Goal: Communication & Community: Answer question/provide support

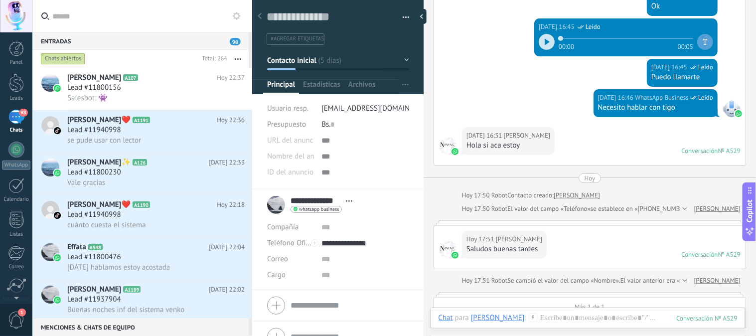
click at [16, 117] on div "98" at bounding box center [16, 117] width 16 height 14
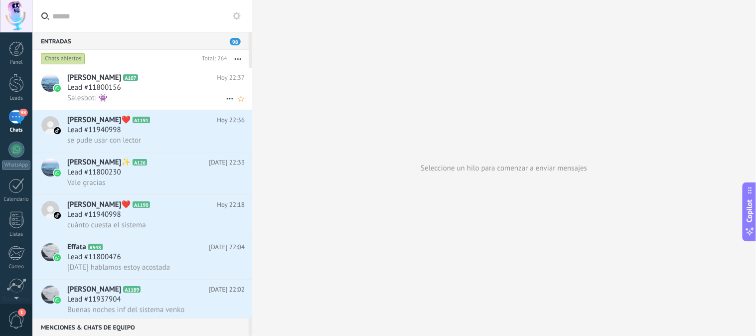
click at [151, 83] on div "[PERSON_NAME] A107 [DATE] 22:37 Lead #11800156 Salesbot: 👾" at bounding box center [159, 89] width 185 height 42
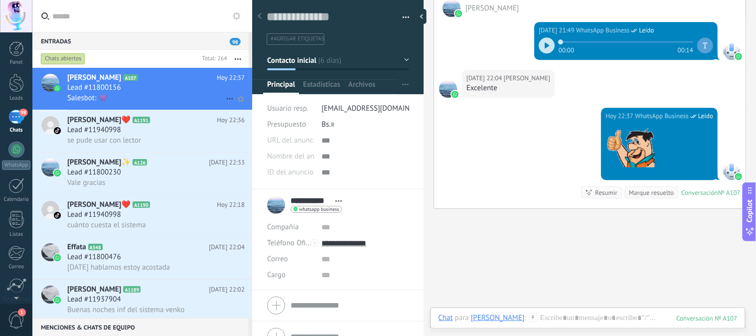
scroll to position [878, 0]
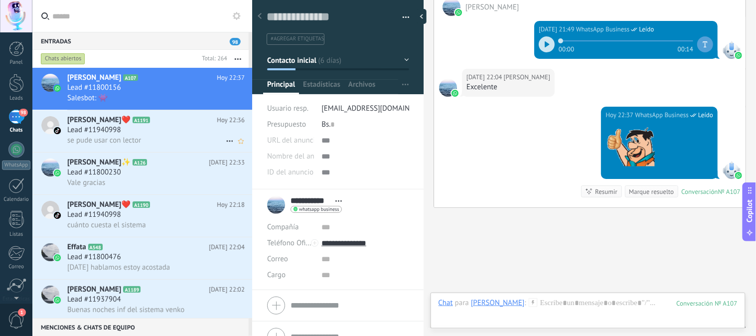
click at [121, 131] on h3 "Lead #11940998" at bounding box center [96, 130] width 59 height 10
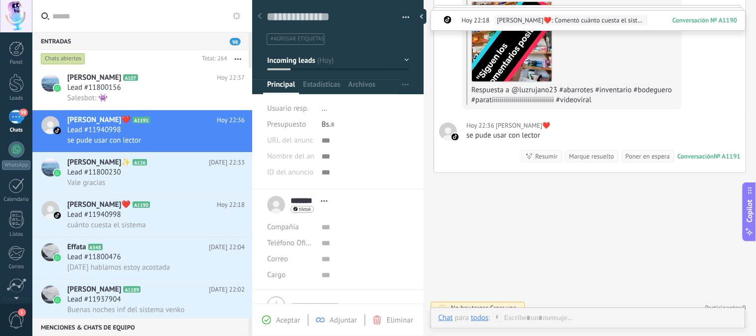
scroll to position [333, 0]
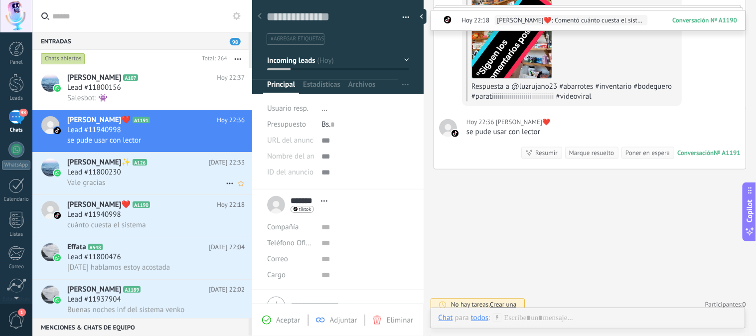
click at [152, 171] on div "Lead #11800230" at bounding box center [155, 173] width 177 height 10
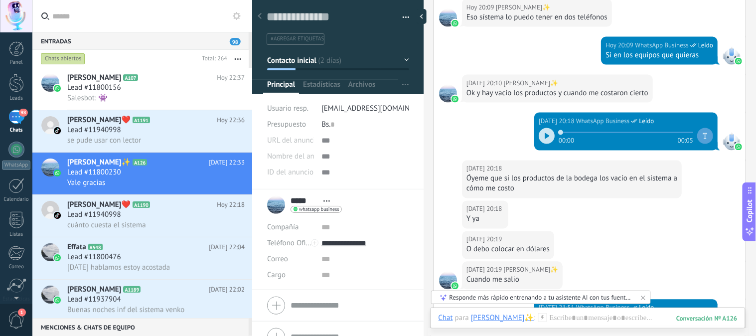
scroll to position [1320, 0]
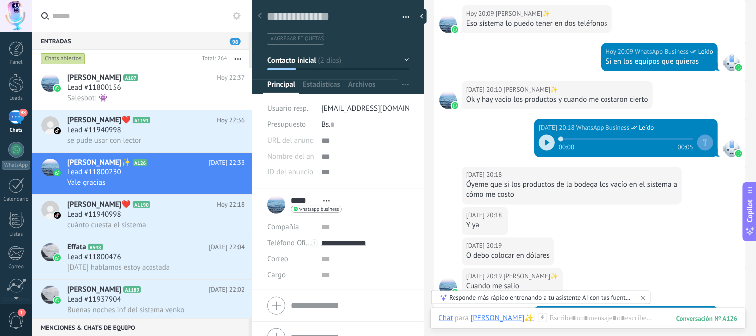
click at [545, 142] on icon at bounding box center [547, 143] width 4 height 6
click at [545, 142] on icon at bounding box center [545, 143] width 1 height 6
click at [544, 138] on div at bounding box center [547, 143] width 16 height 16
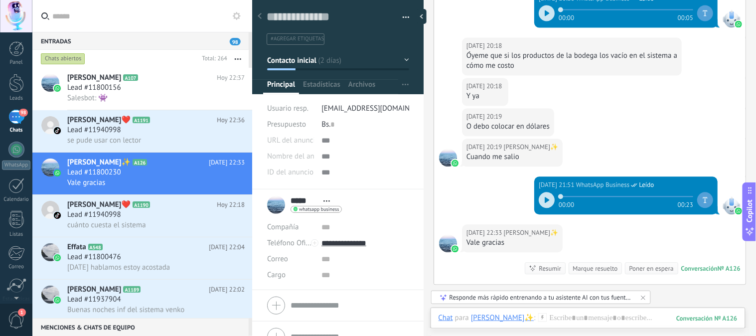
scroll to position [1452, 0]
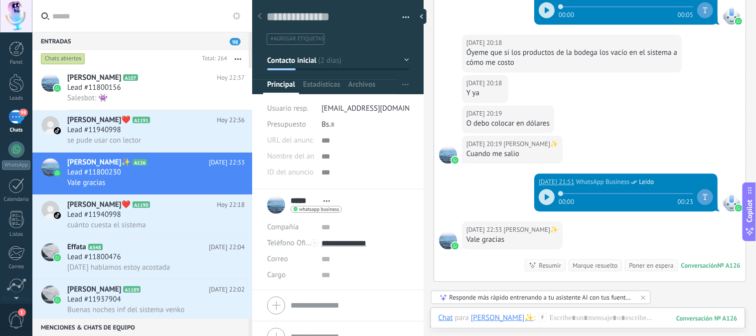
click at [545, 197] on icon at bounding box center [547, 197] width 4 height 6
click at [133, 210] on h2 "jami❤️‍ A1190" at bounding box center [142, 205] width 150 height 10
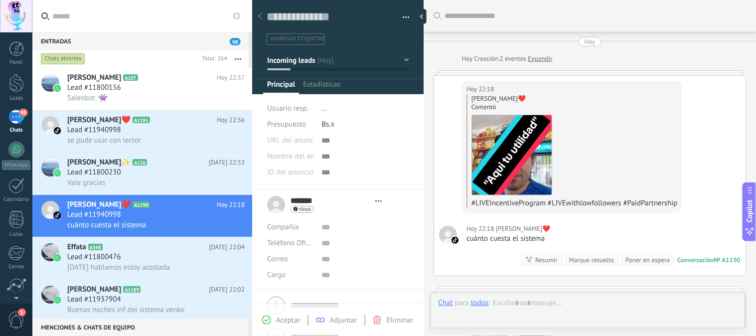
type textarea "**********"
click at [225, 145] on icon at bounding box center [230, 141] width 12 height 12
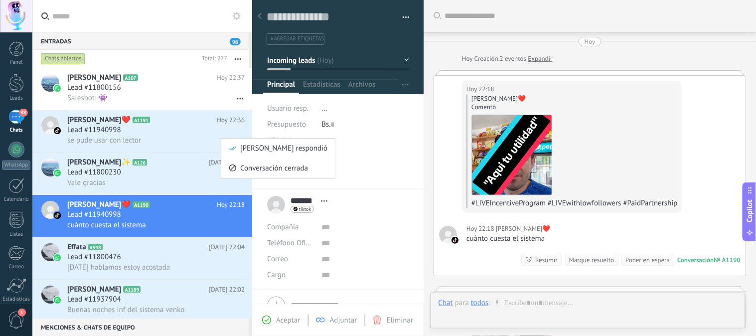
click at [178, 97] on div at bounding box center [378, 168] width 756 height 336
click at [224, 101] on icon at bounding box center [230, 99] width 12 height 12
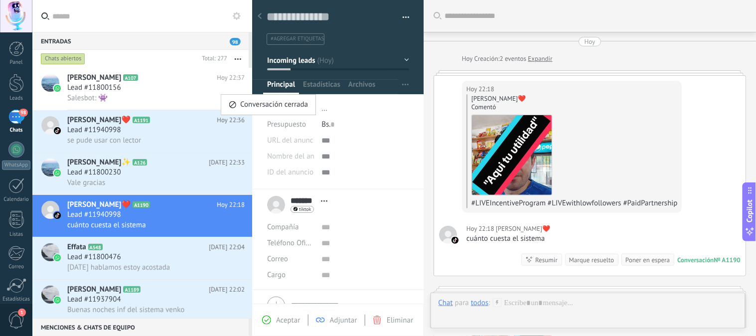
click at [203, 97] on div at bounding box center [378, 168] width 756 height 336
click at [241, 59] on use "button" at bounding box center [238, 58] width 6 height 1
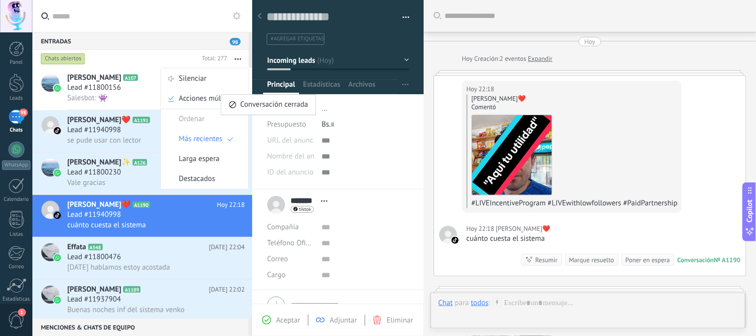
click at [241, 59] on use "button" at bounding box center [238, 58] width 6 height 1
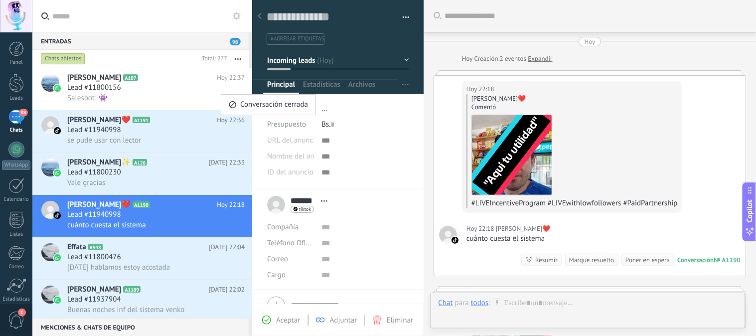
click at [207, 104] on div "[PERSON_NAME] A107 [DATE] 22:37 Lead #11800156 Salesbot: 👾 Conversación cerrada" at bounding box center [159, 89] width 185 height 42
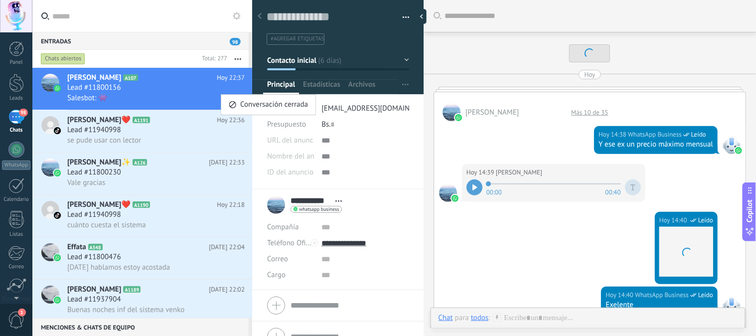
scroll to position [878, 0]
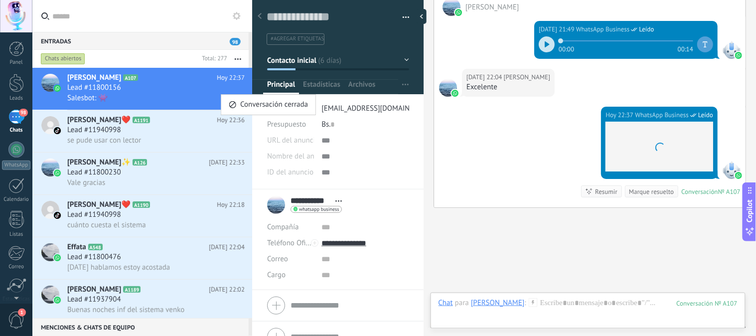
click at [188, 100] on div "Salesbot: 👾" at bounding box center [155, 98] width 177 height 10
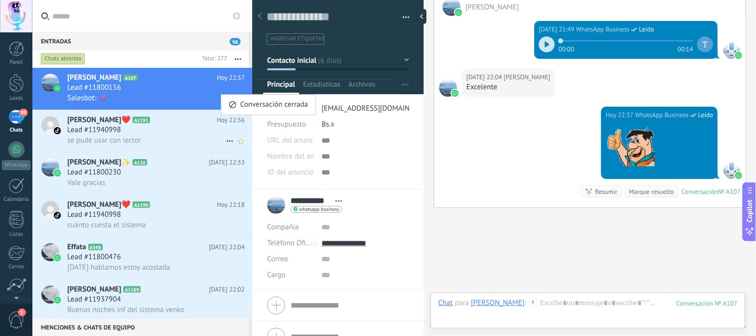
click at [224, 143] on icon at bounding box center [230, 141] width 12 height 12
click at [208, 143] on div at bounding box center [378, 168] width 756 height 336
click at [165, 112] on div "[PERSON_NAME]❤️‍ A1191 [DATE] 22:36 Lead #11940998 se pude usar con lector [PER…" at bounding box center [159, 131] width 185 height 42
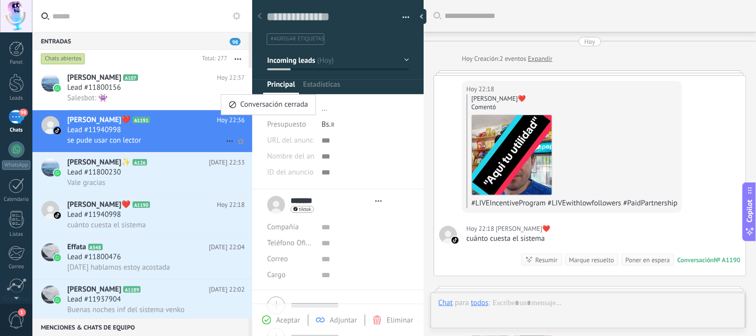
type textarea "**********"
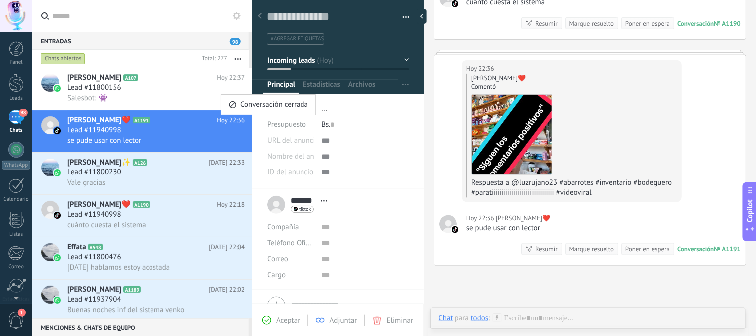
click at [16, 113] on div "98" at bounding box center [16, 117] width 16 height 14
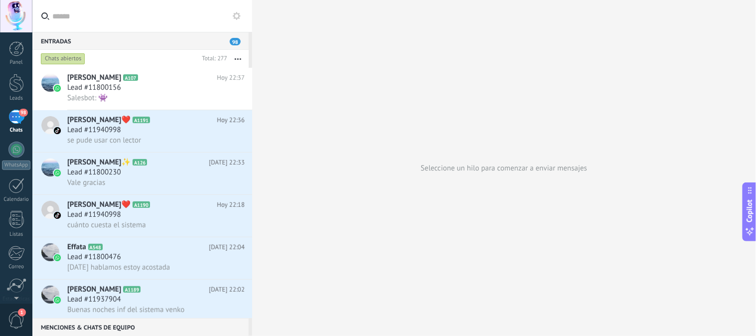
click at [8, 320] on span "1" at bounding box center [16, 320] width 17 height 17
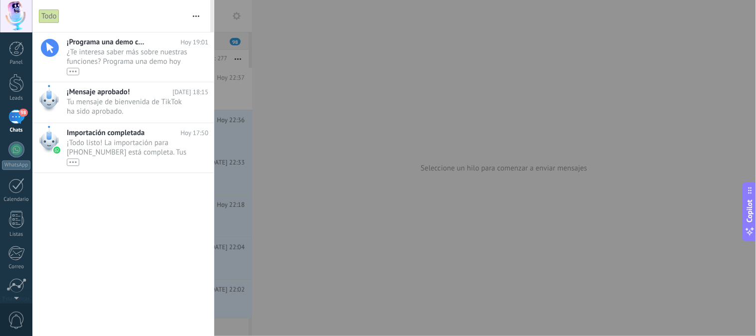
click at [306, 101] on div at bounding box center [378, 168] width 756 height 336
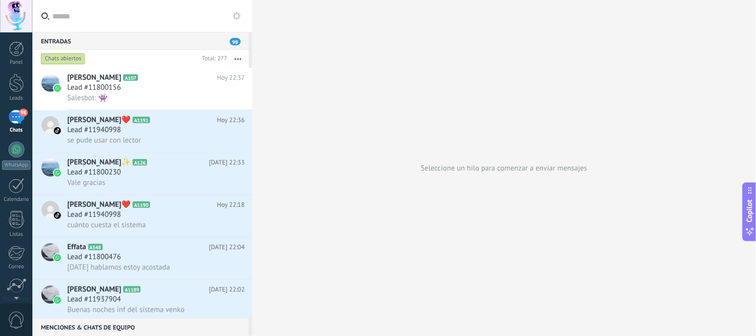
drag, startPoint x: 306, startPoint y: 101, endPoint x: 315, endPoint y: -1, distance: 102.6
click at [315, 0] on html ".abecls-1,.abecls-2{fill-rule:evenodd}.abecls-2{fill:#fff} .abhcls-1{fill:none}…" at bounding box center [378, 168] width 756 height 336
